Goal: Transaction & Acquisition: Download file/media

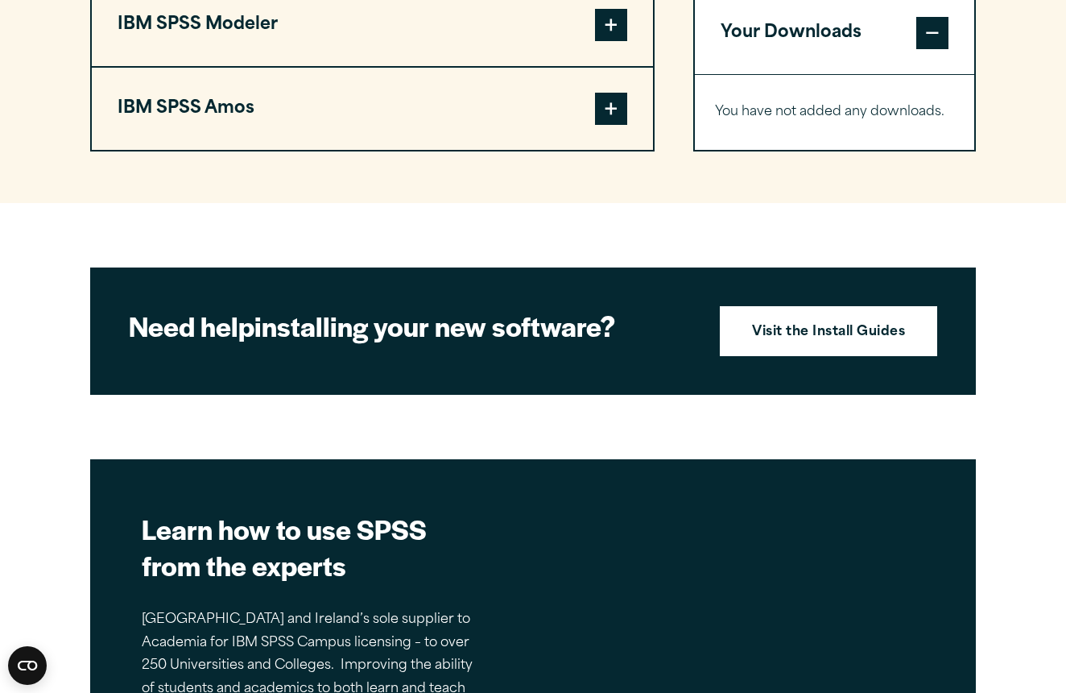
scroll to position [1575, 0]
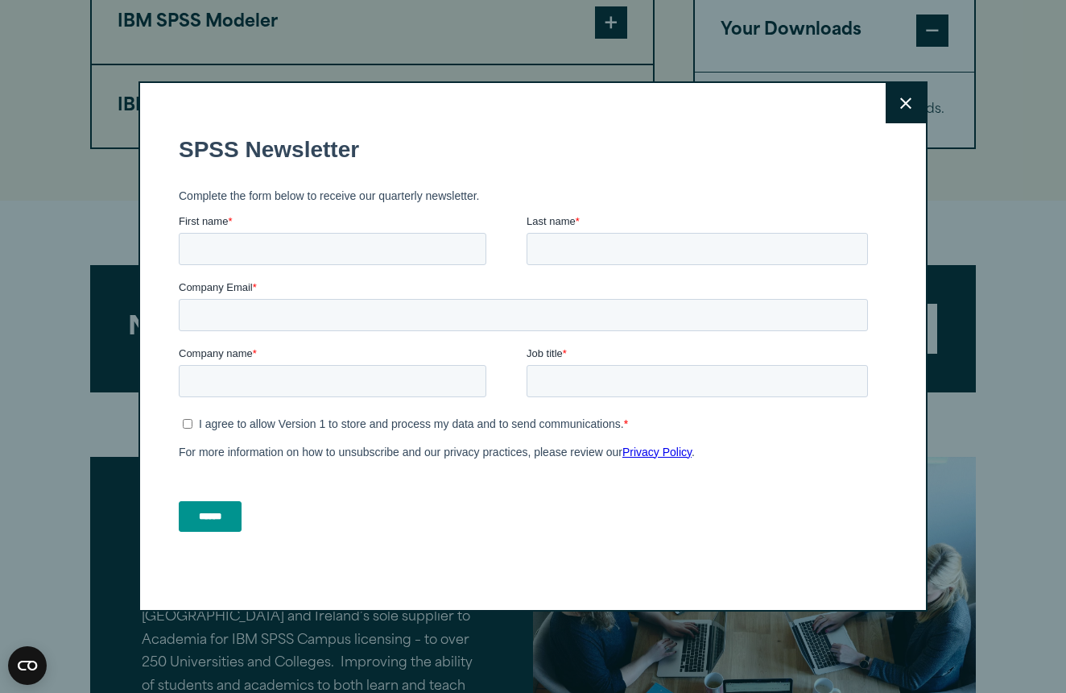
click at [903, 105] on icon at bounding box center [905, 103] width 11 height 12
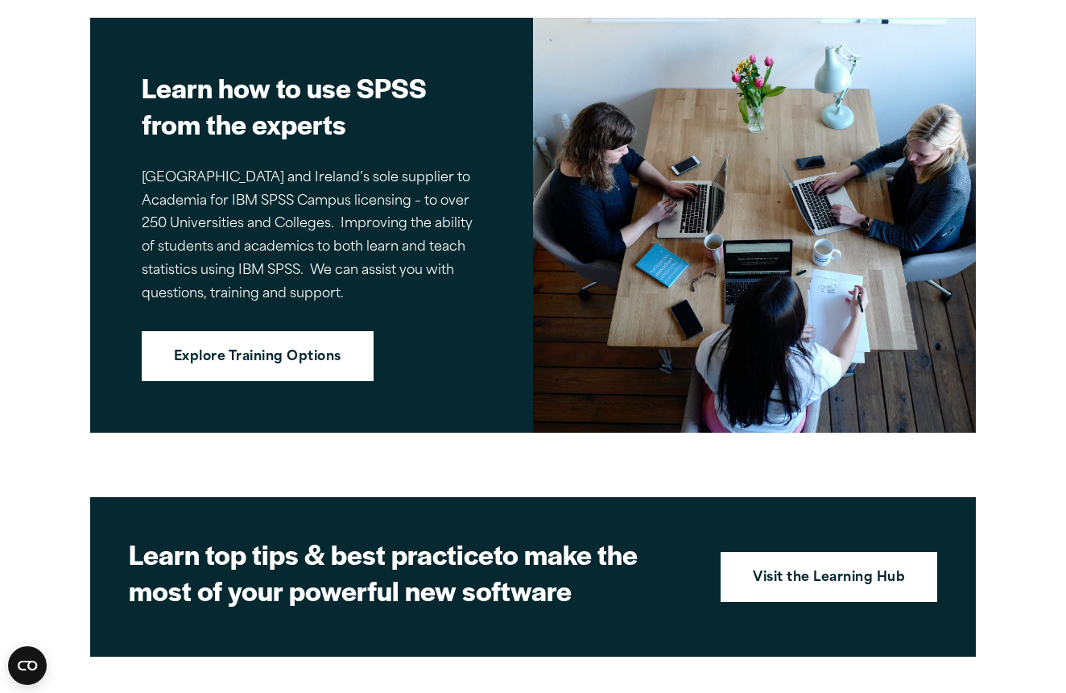
scroll to position [2018, 0]
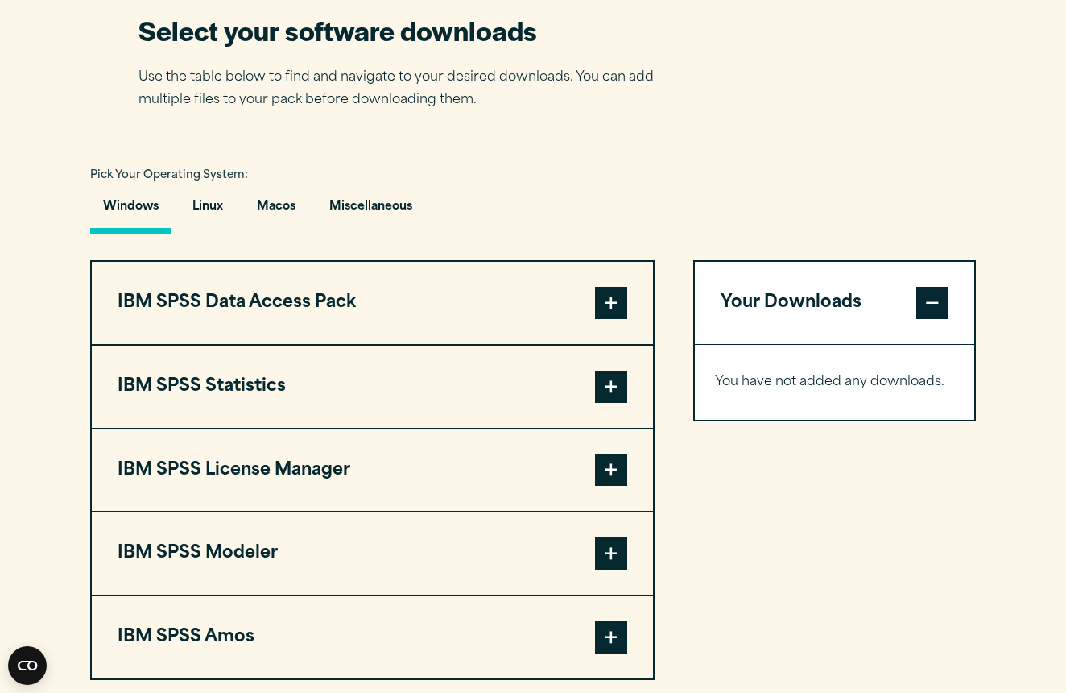
scroll to position [1046, 0]
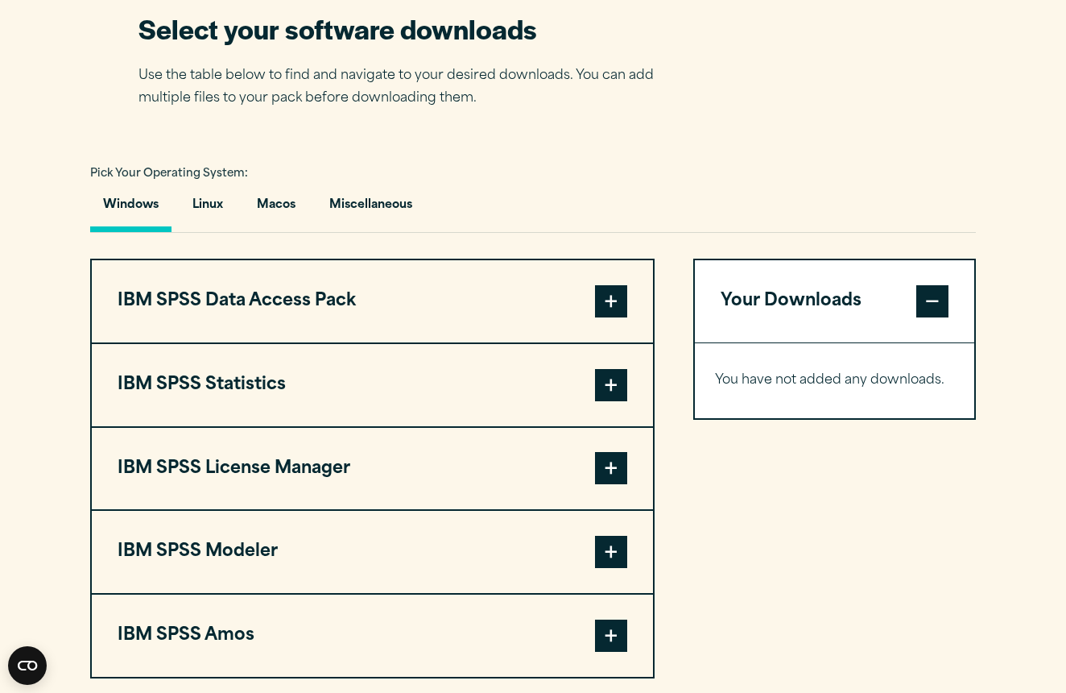
click at [232, 390] on button "IBM SPSS Statistics" at bounding box center [372, 385] width 561 height 82
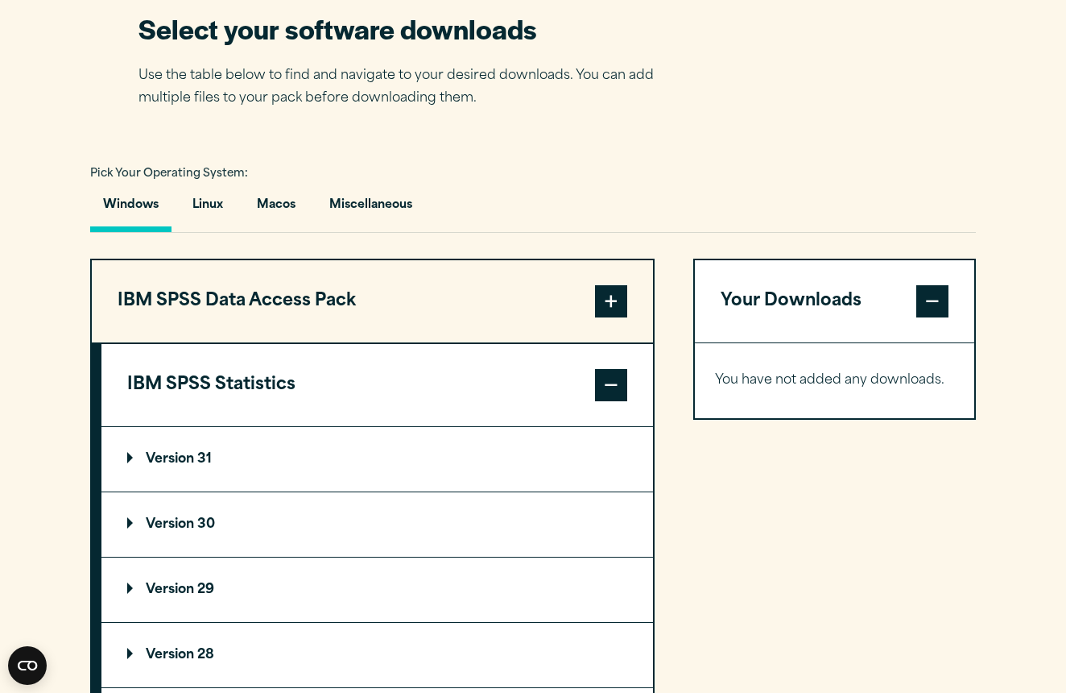
click at [204, 591] on p "Version 29" at bounding box center [170, 589] width 87 height 13
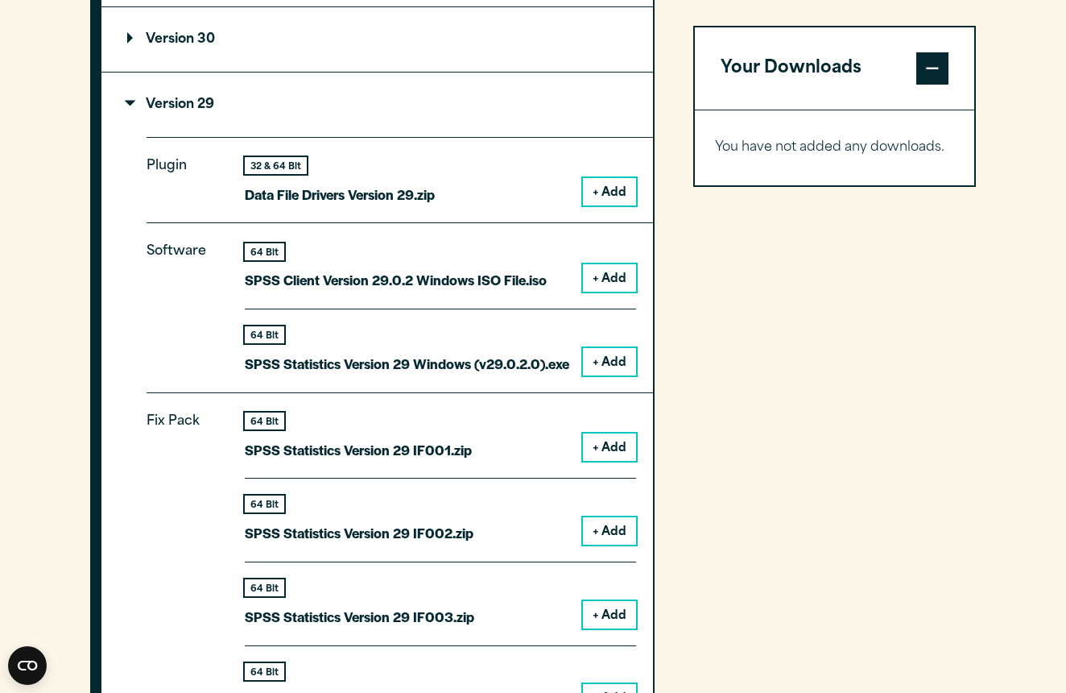
scroll to position [1527, 0]
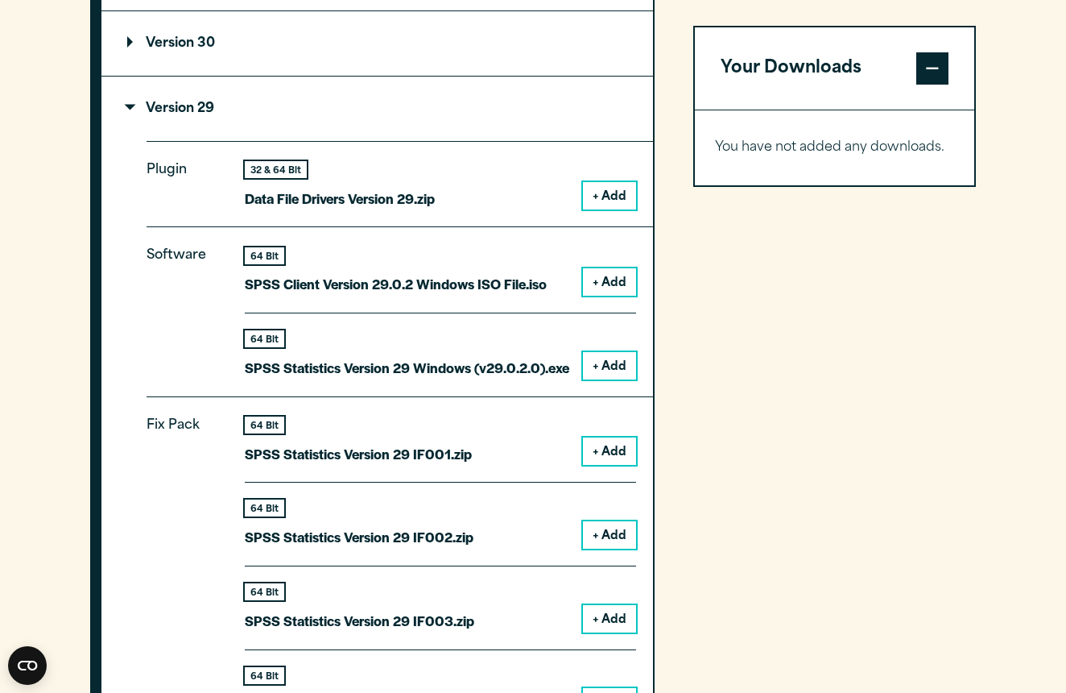
click at [612, 362] on button "+ Add" at bounding box center [609, 365] width 53 height 27
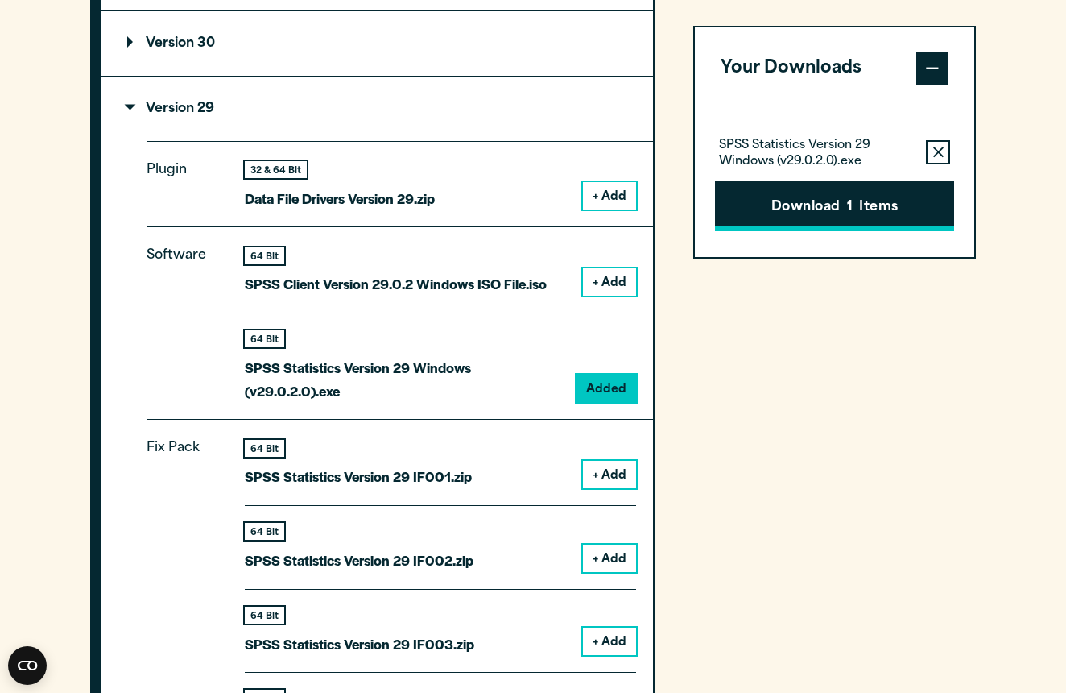
click at [834, 207] on button "Download 1 Items" at bounding box center [834, 206] width 239 height 50
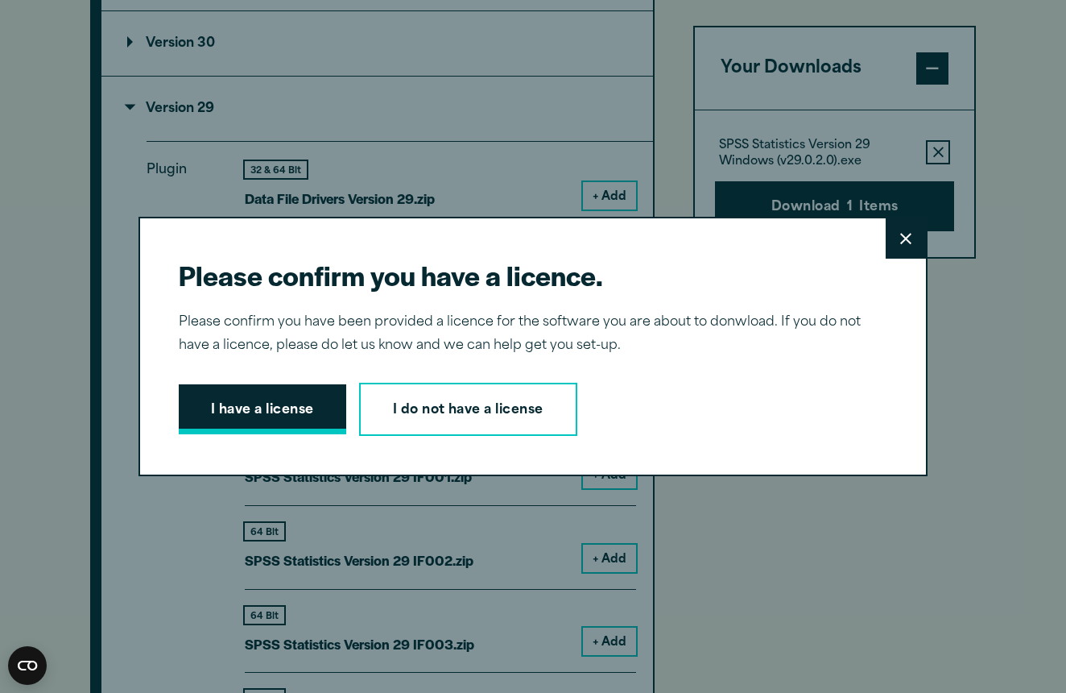
click at [298, 412] on button "I have a license" at bounding box center [263, 409] width 168 height 50
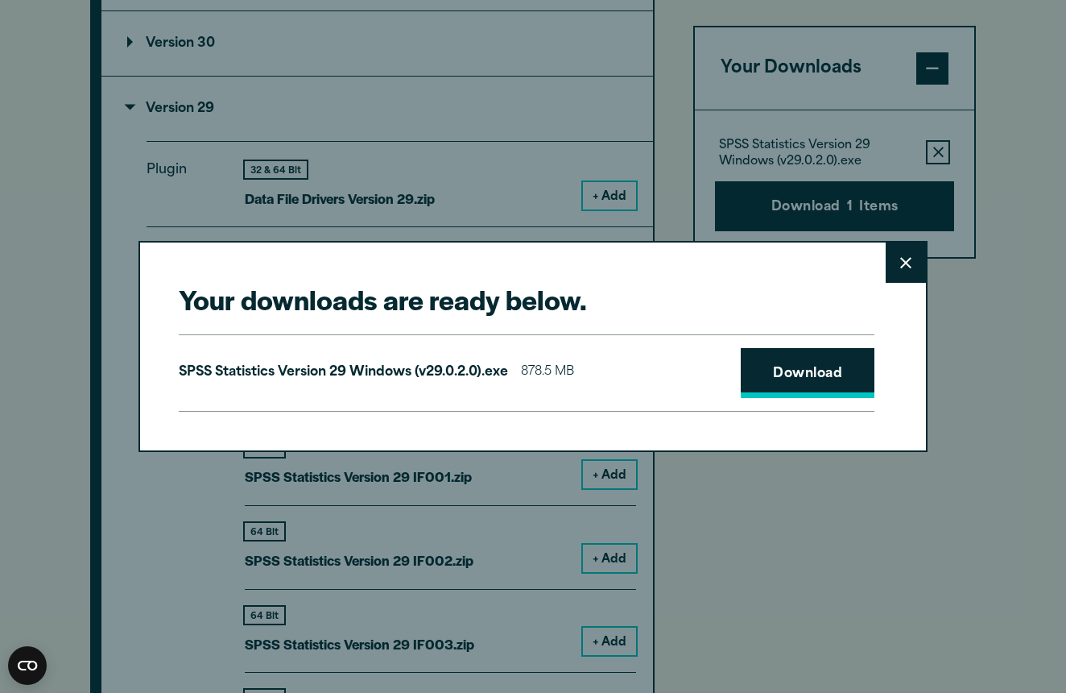
click at [808, 374] on link "Download" at bounding box center [808, 373] width 134 height 50
click at [515, 160] on div "Your downloads are ready below. Close SPSS Statistics Version 29 Windows (v29.0…" at bounding box center [533, 346] width 1066 height 693
